Goal: Task Accomplishment & Management: Use online tool/utility

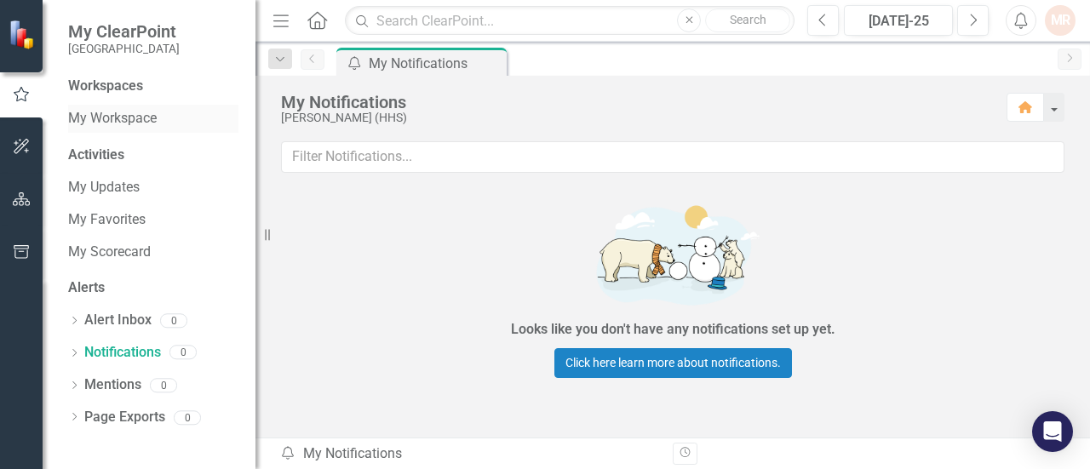
click at [85, 127] on link "My Workspace" at bounding box center [153, 119] width 170 height 20
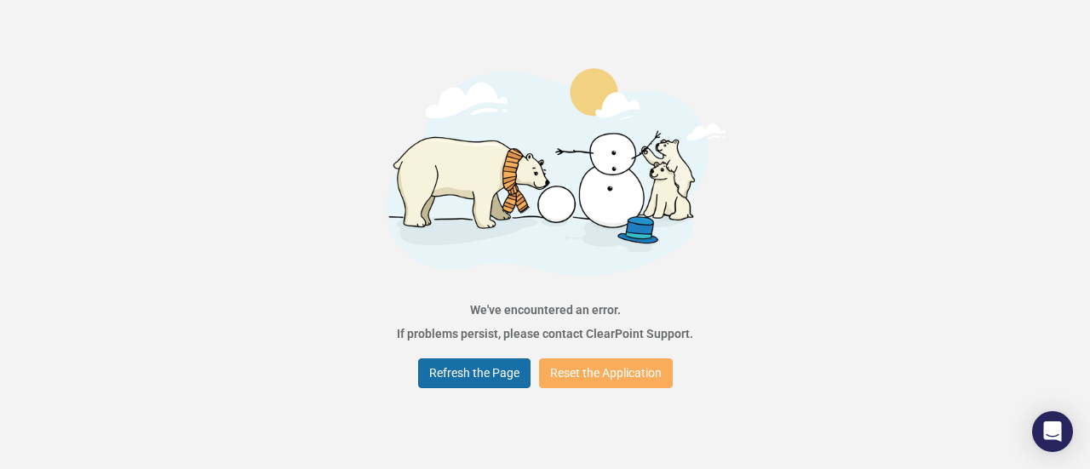
click at [478, 375] on button "Refresh the Page" at bounding box center [474, 373] width 112 height 30
click at [494, 370] on button "Refresh the Page" at bounding box center [474, 373] width 112 height 30
